Goal: Information Seeking & Learning: Learn about a topic

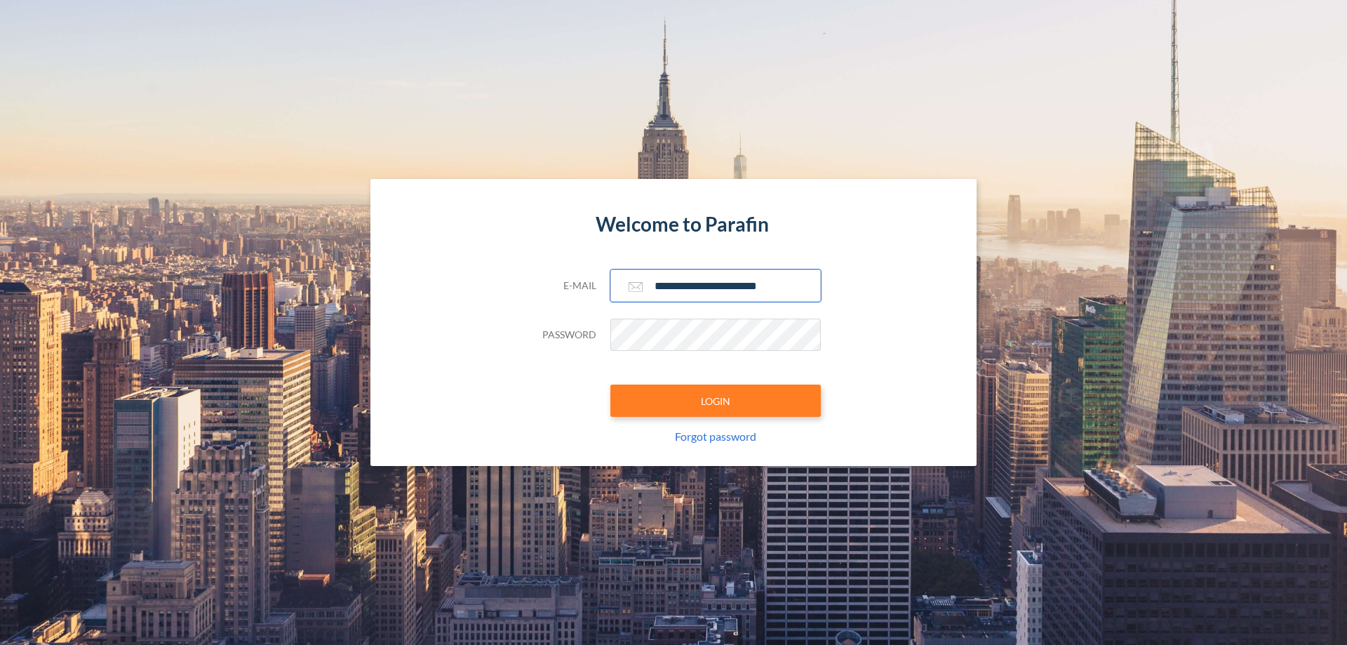
type input "**********"
click at [716, 401] on button "LOGIN" at bounding box center [715, 401] width 211 height 32
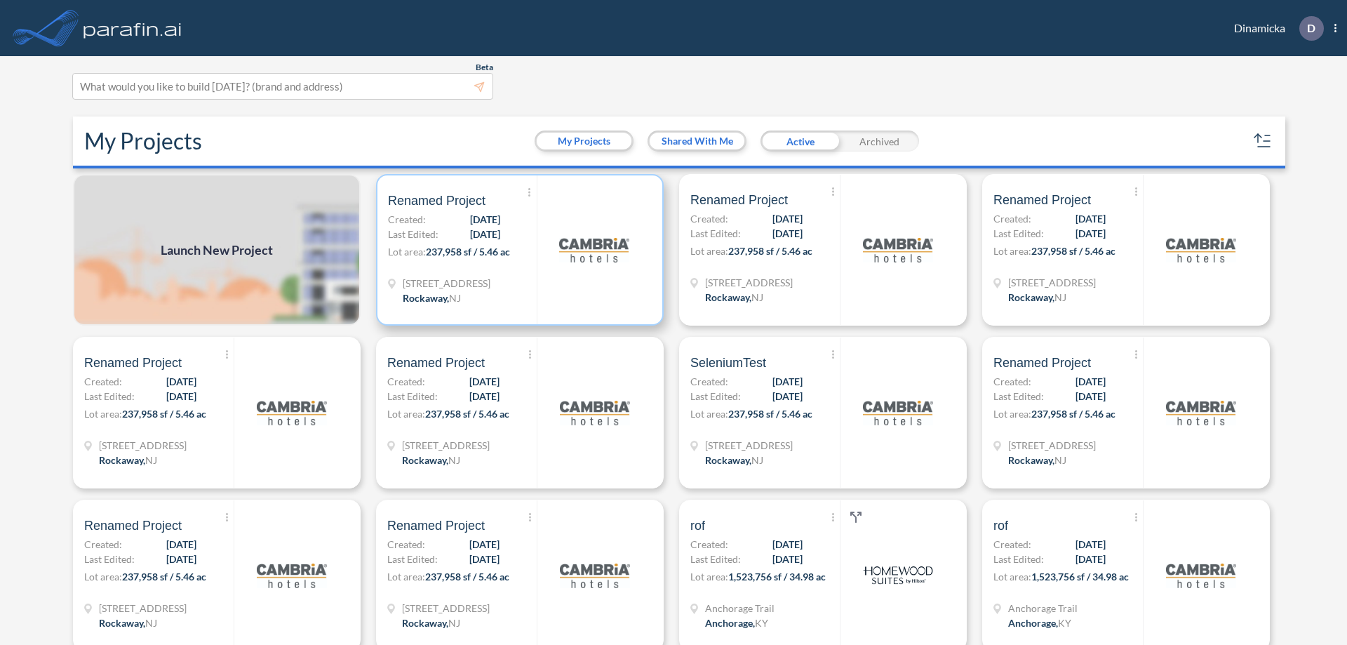
scroll to position [4, 0]
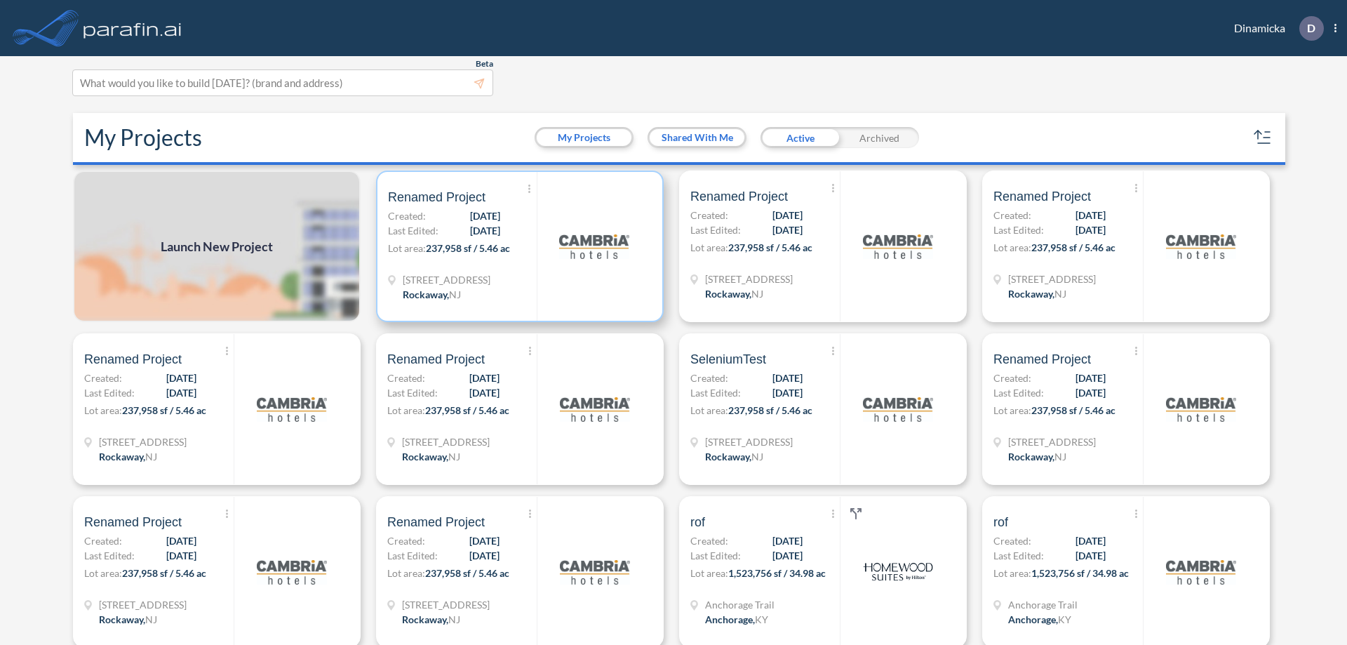
click at [517, 246] on p "Lot area: 237,958 sf / 5.46 ac" at bounding box center [462, 251] width 149 height 20
